Goal: Navigation & Orientation: Find specific page/section

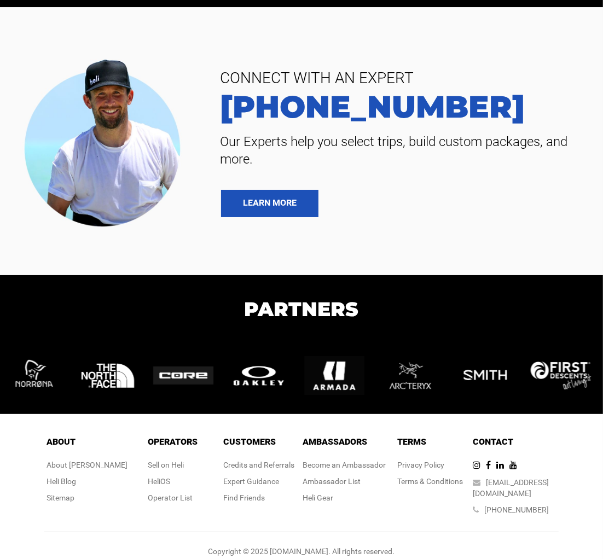
scroll to position [2609, 0]
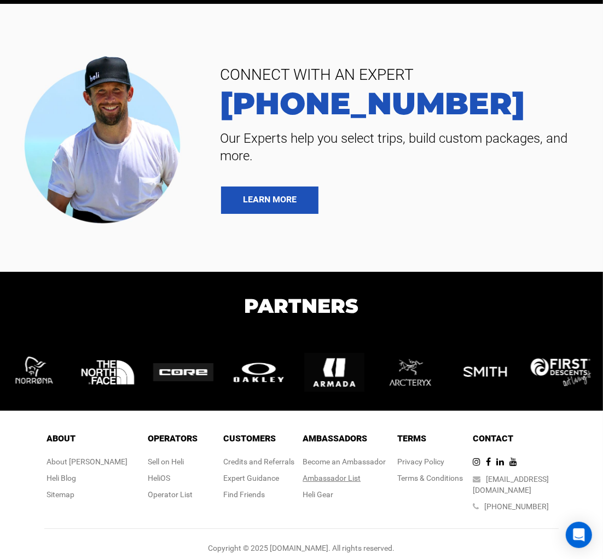
click at [352, 481] on div "Ambassador List" at bounding box center [344, 478] width 83 height 11
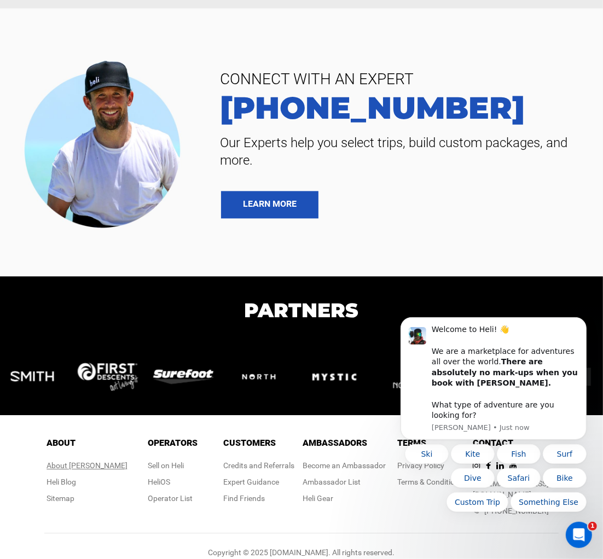
click at [97, 461] on div "About [PERSON_NAME]" at bounding box center [86, 465] width 81 height 11
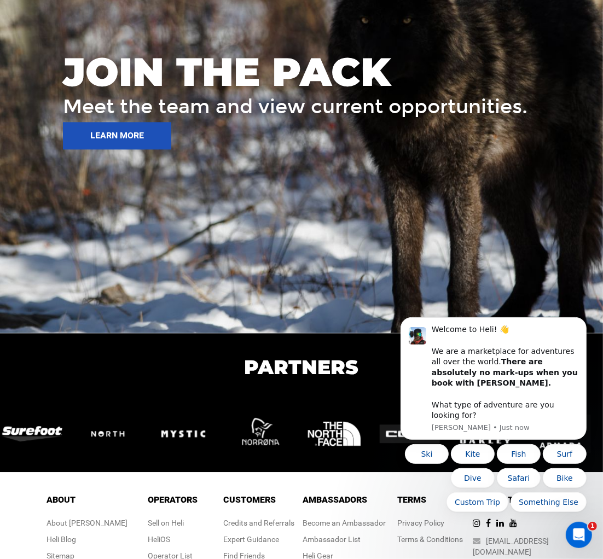
scroll to position [1737, 0]
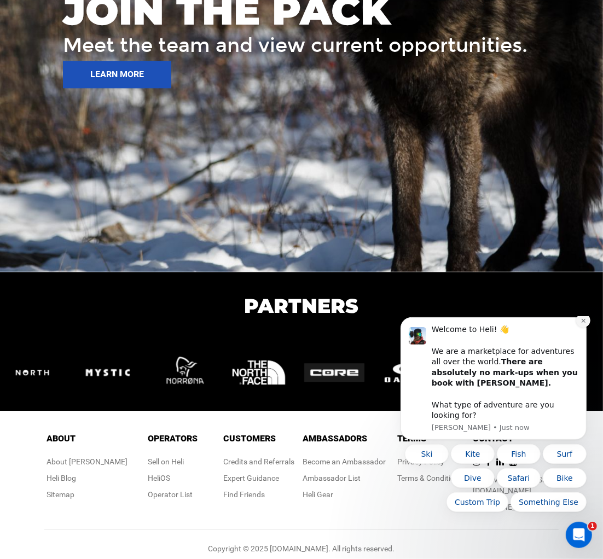
click at [584, 327] on button "Dismiss notification" at bounding box center [582, 320] width 14 height 14
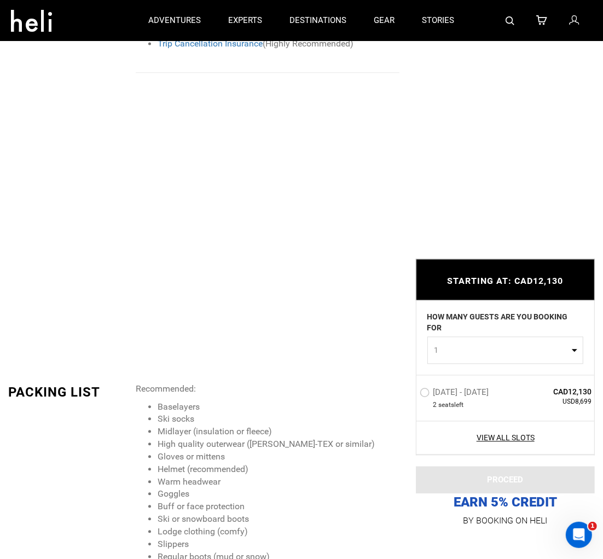
scroll to position [1361, 0]
